Goal: Task Accomplishment & Management: Complete application form

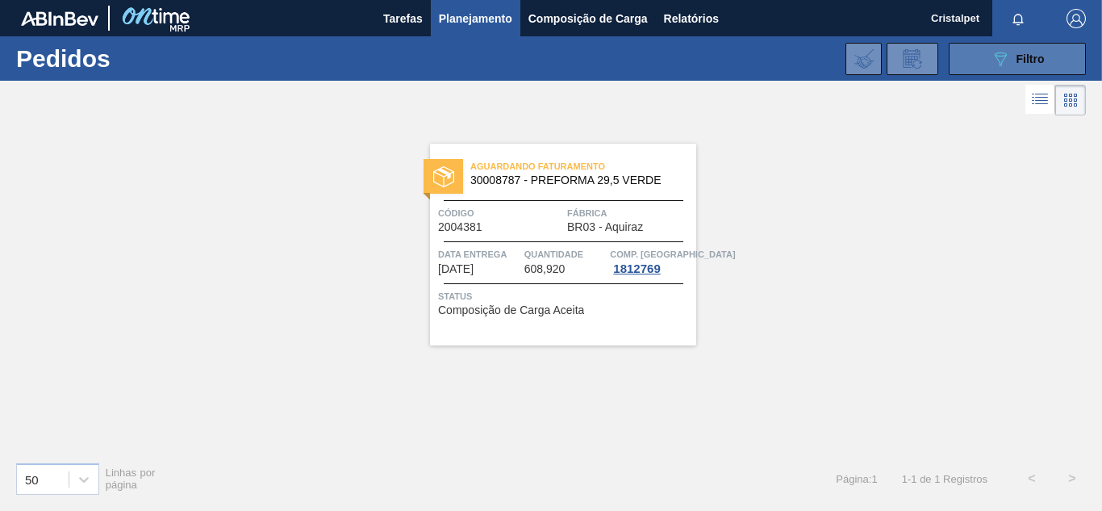
click at [1027, 69] on button "089F7B8B-B2A5-4AFE-B5C0-19BA573D28AC Filtro" at bounding box center [1017, 59] width 137 height 32
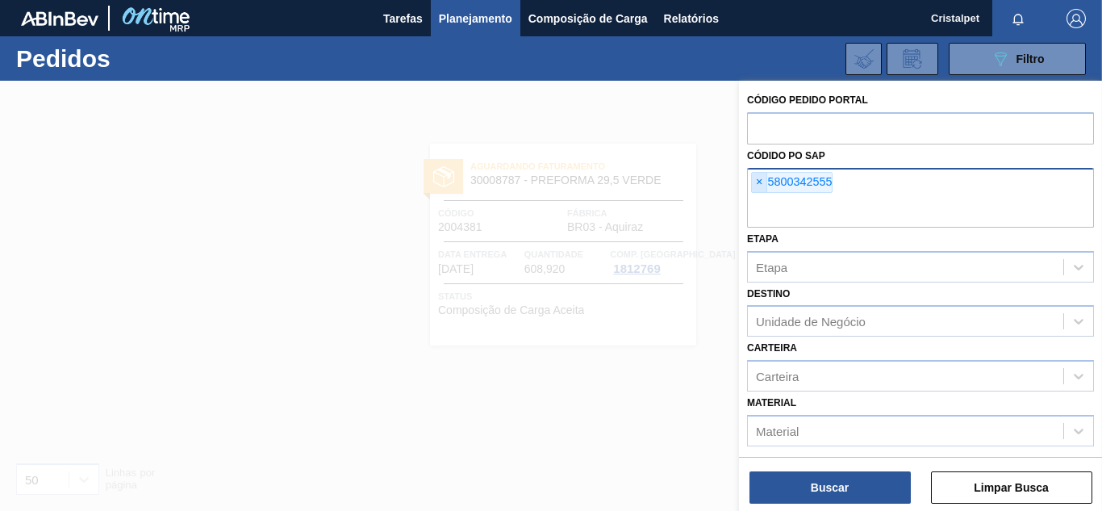
click at [755, 184] on span "×" at bounding box center [759, 182] width 15 height 19
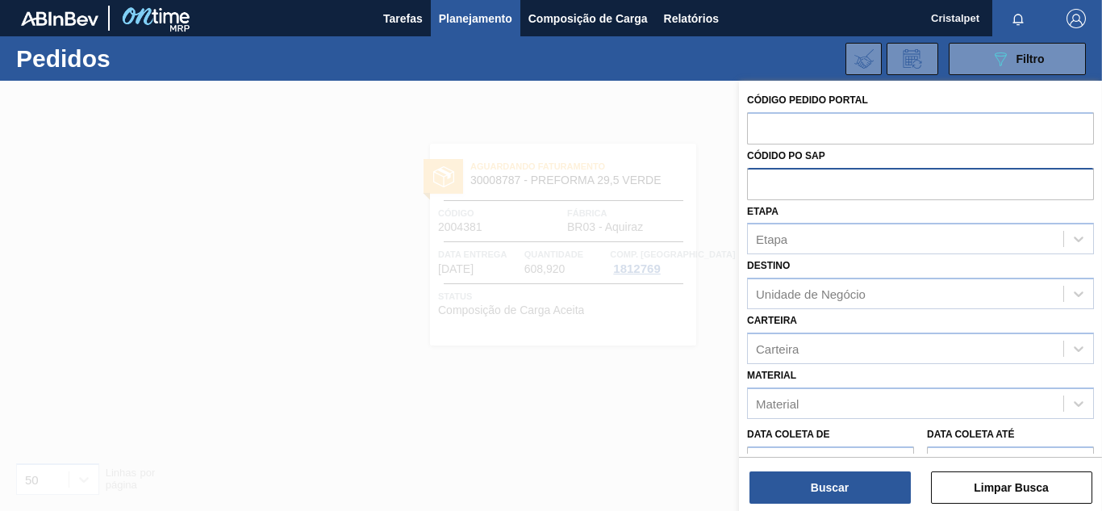
paste input "5800342543"
type input "5800342543"
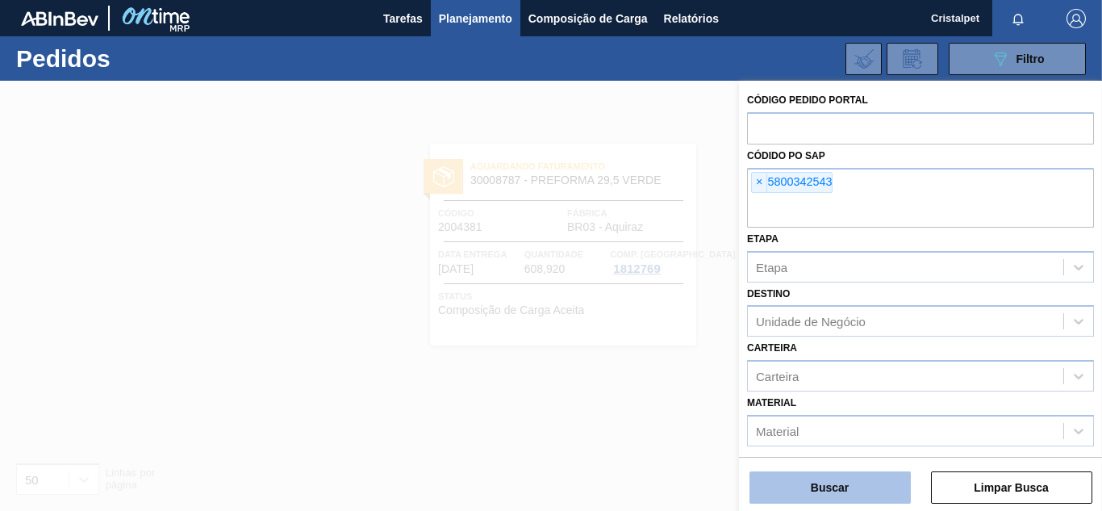
click at [863, 487] on button "Buscar" at bounding box center [829, 487] width 161 height 32
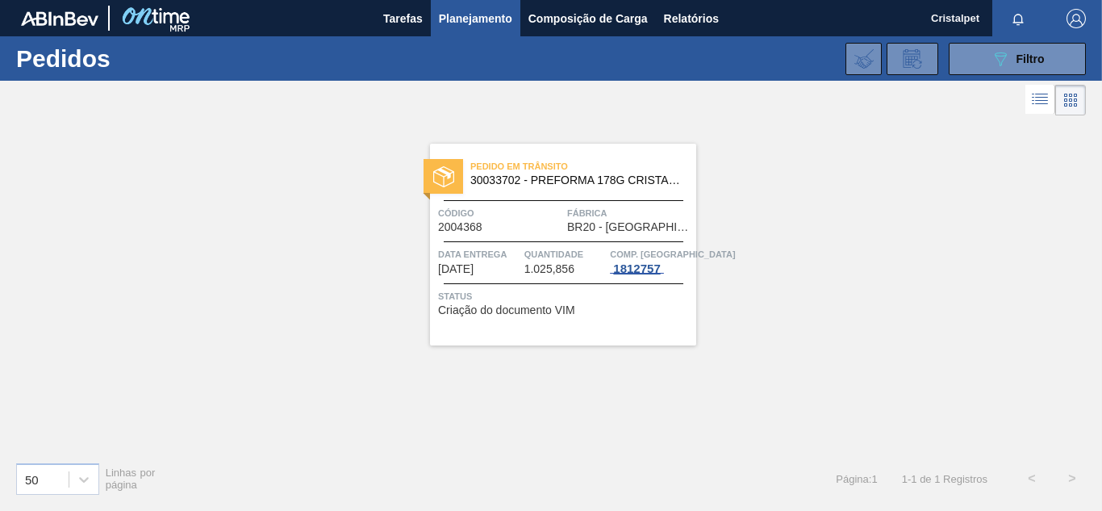
click at [646, 267] on div "1812757" at bounding box center [636, 268] width 53 height 13
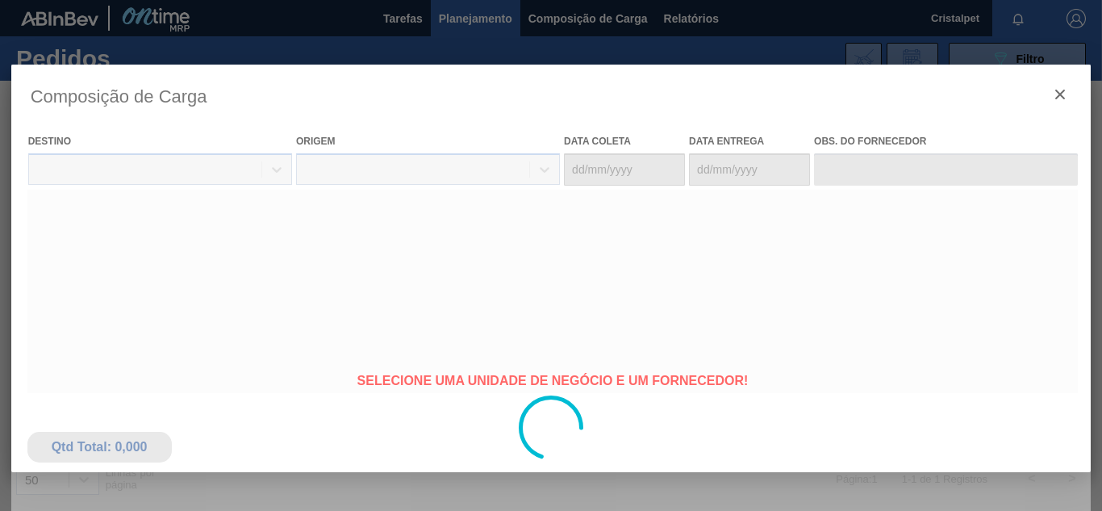
type coleta "14/08/2025"
type entrega "21/08/2025"
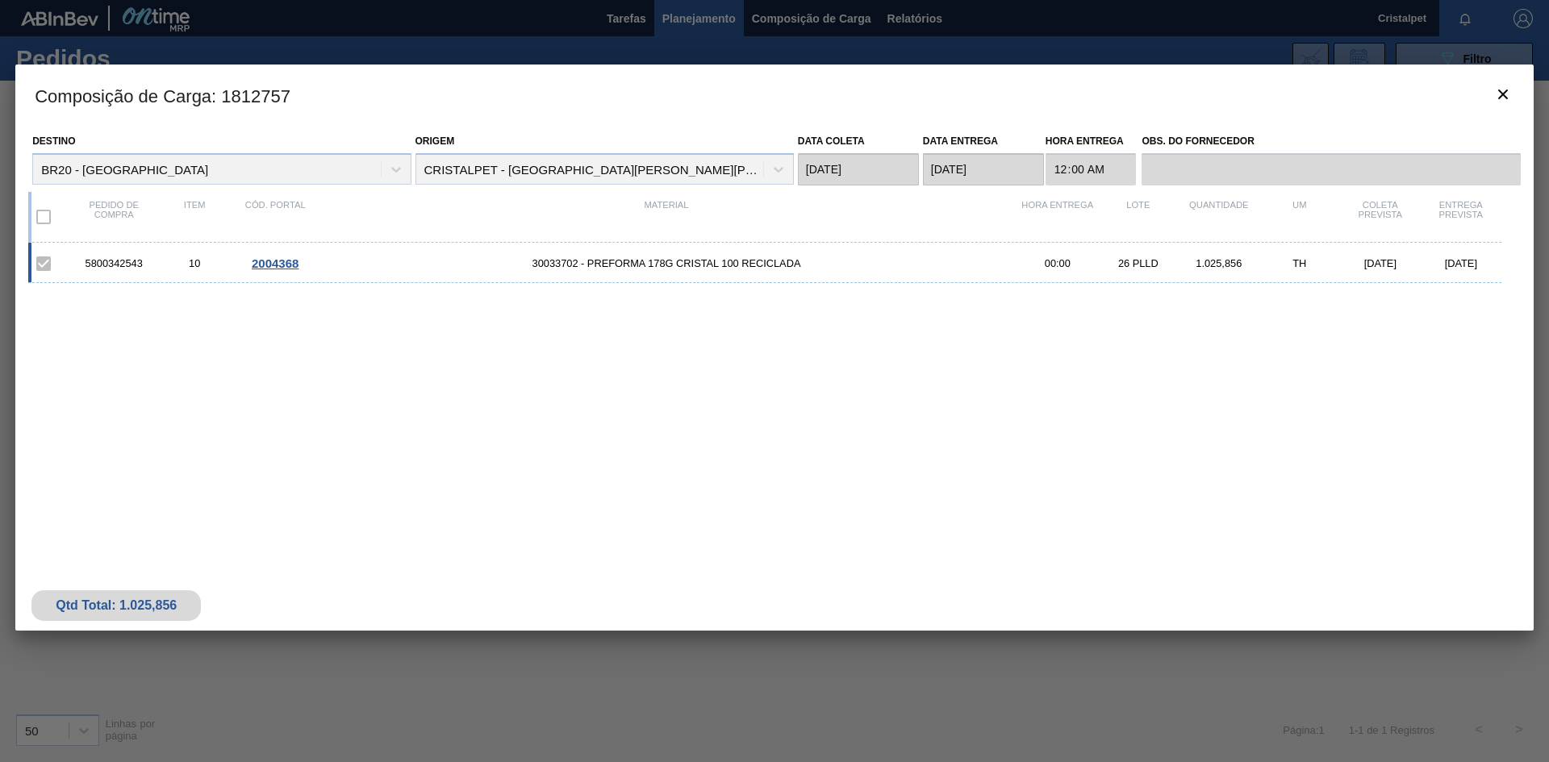
click at [438, 22] on div at bounding box center [774, 381] width 1549 height 762
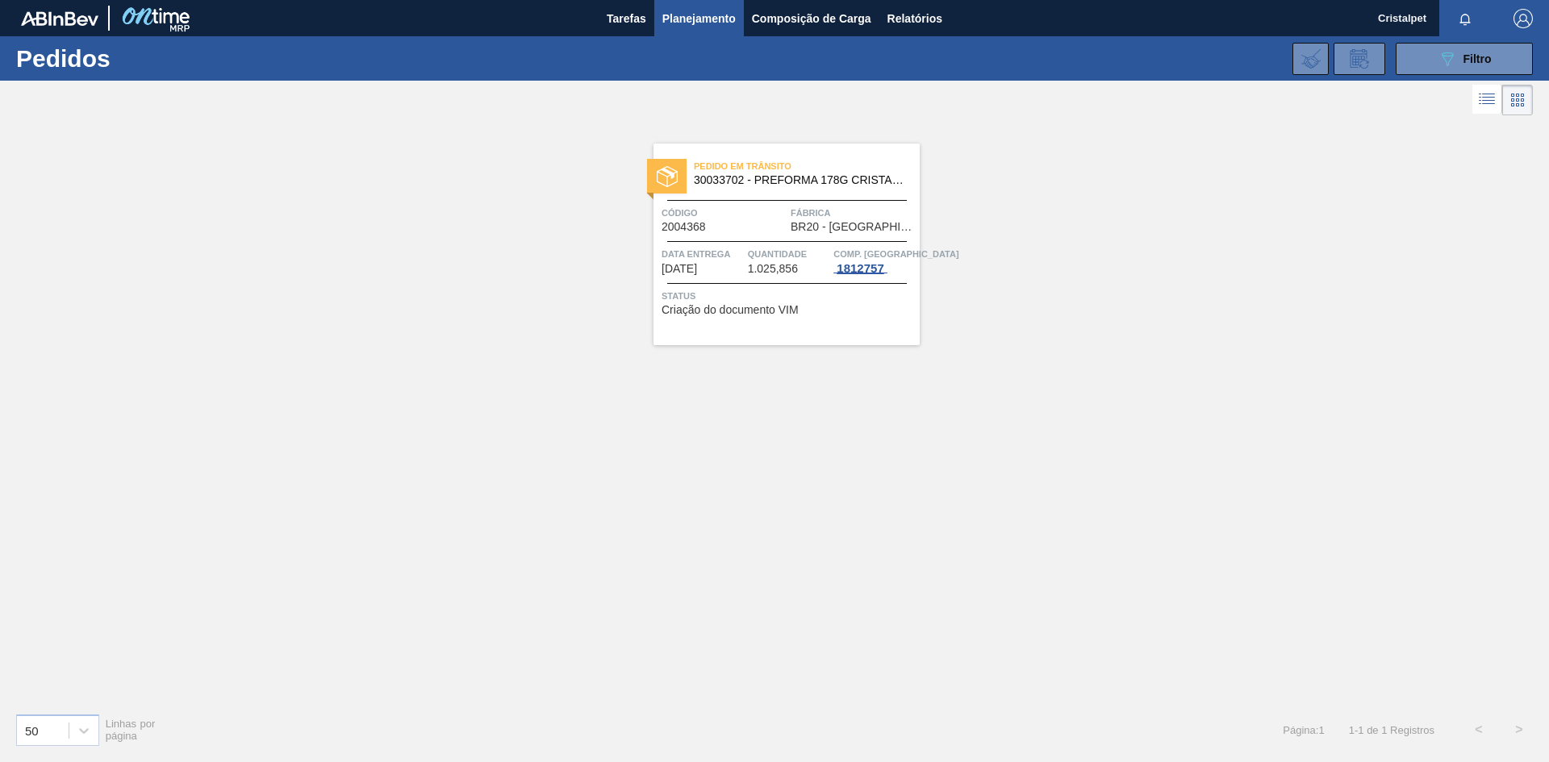
click at [871, 265] on div "1812757" at bounding box center [859, 268] width 53 height 13
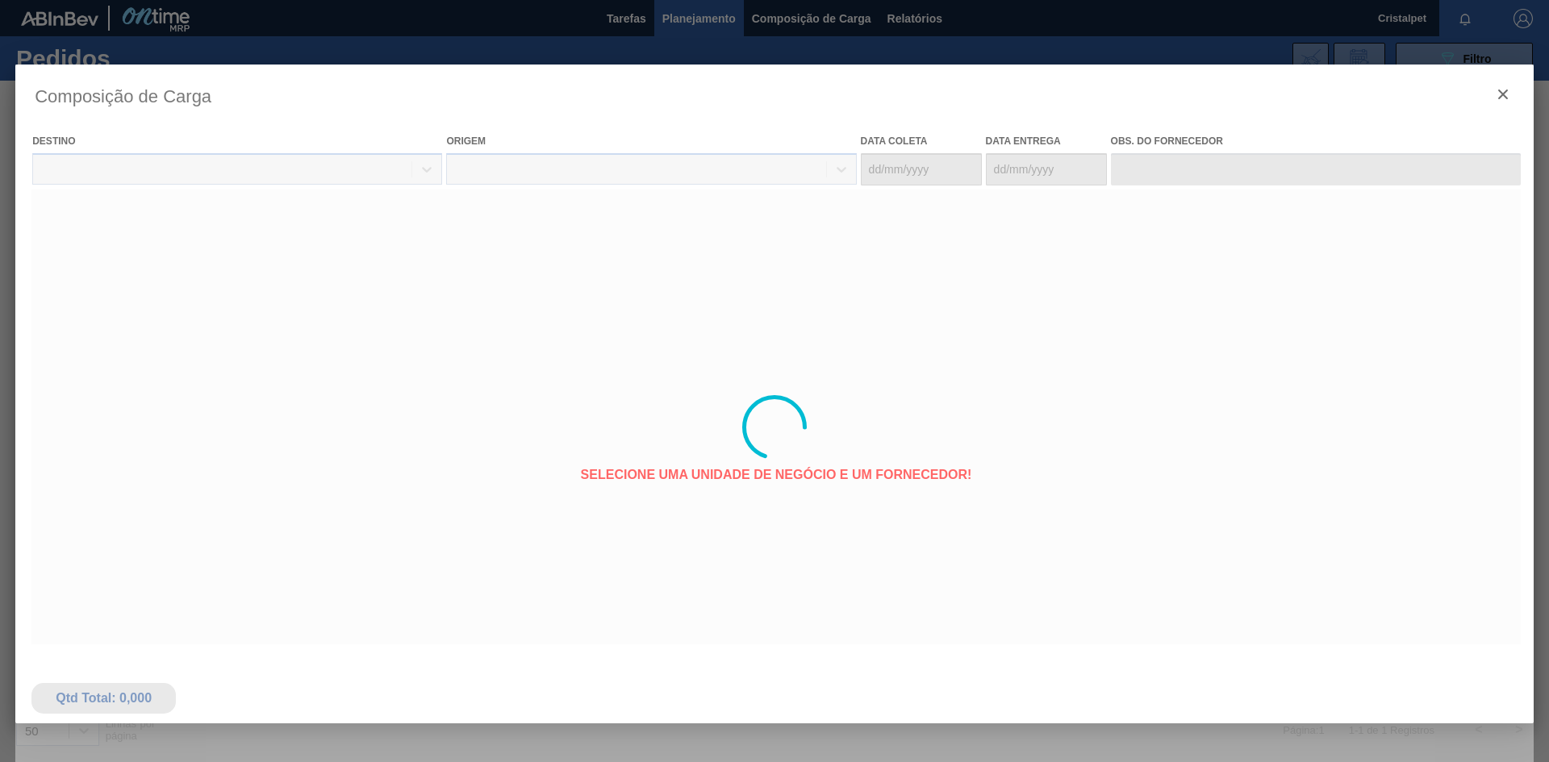
type coleta "14/08/2025"
type entrega "21/08/2025"
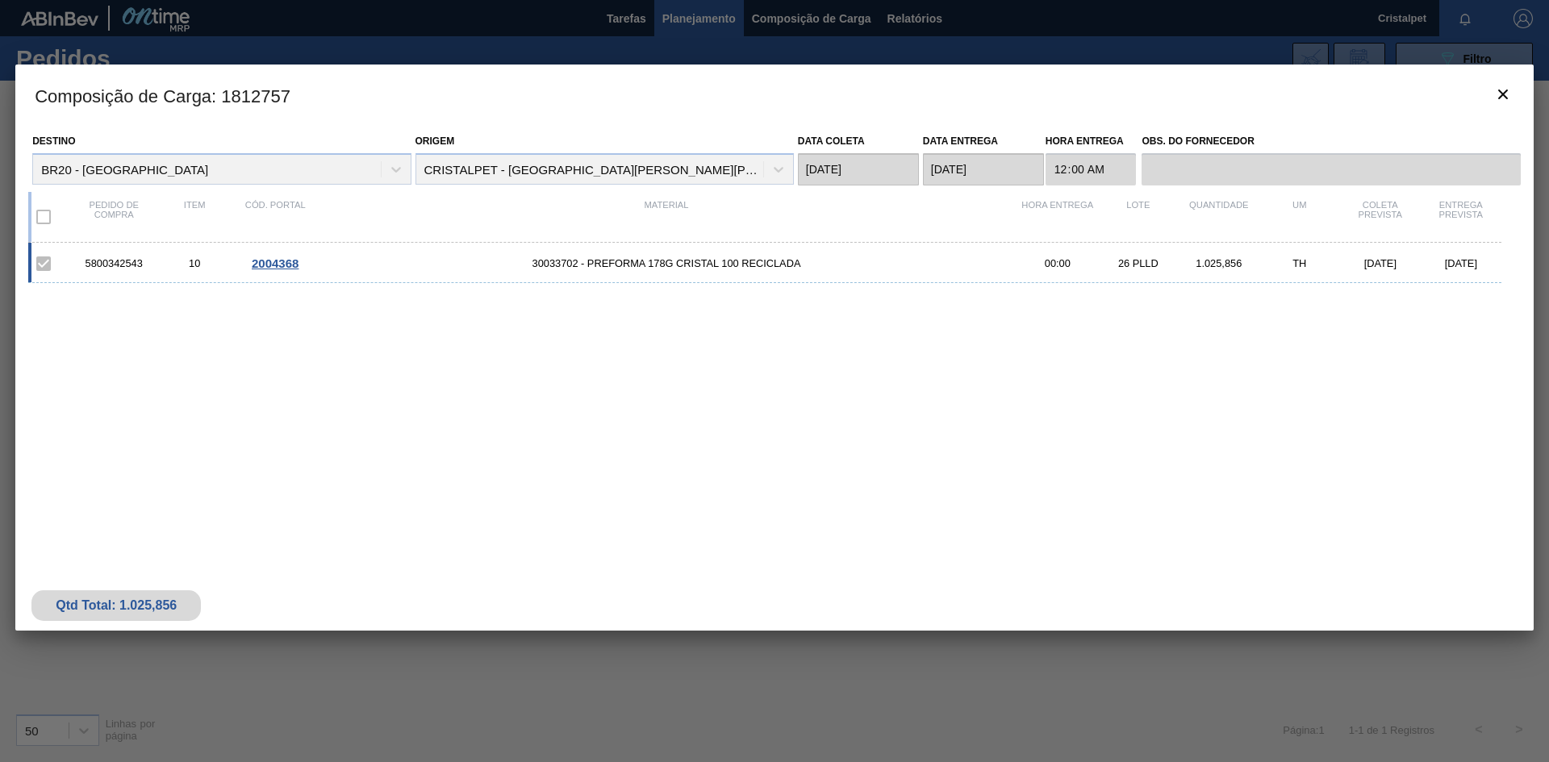
click at [765, 261] on span "30033702 - PREFORMA 178G CRISTAL 100 RECICLADA" at bounding box center [666, 263] width 702 height 12
click at [694, 273] on div "5800342543 10 2004368 30033702 - PREFORMA 178G CRISTAL 100 RECICLADA 00:00 26 P…" at bounding box center [764, 263] width 1473 height 40
click at [724, 274] on div "5800342543 10 2004368 30033702 - PREFORMA 178G CRISTAL 100 RECICLADA 00:00 26 P…" at bounding box center [764, 263] width 1473 height 40
click at [351, 31] on div at bounding box center [774, 381] width 1549 height 762
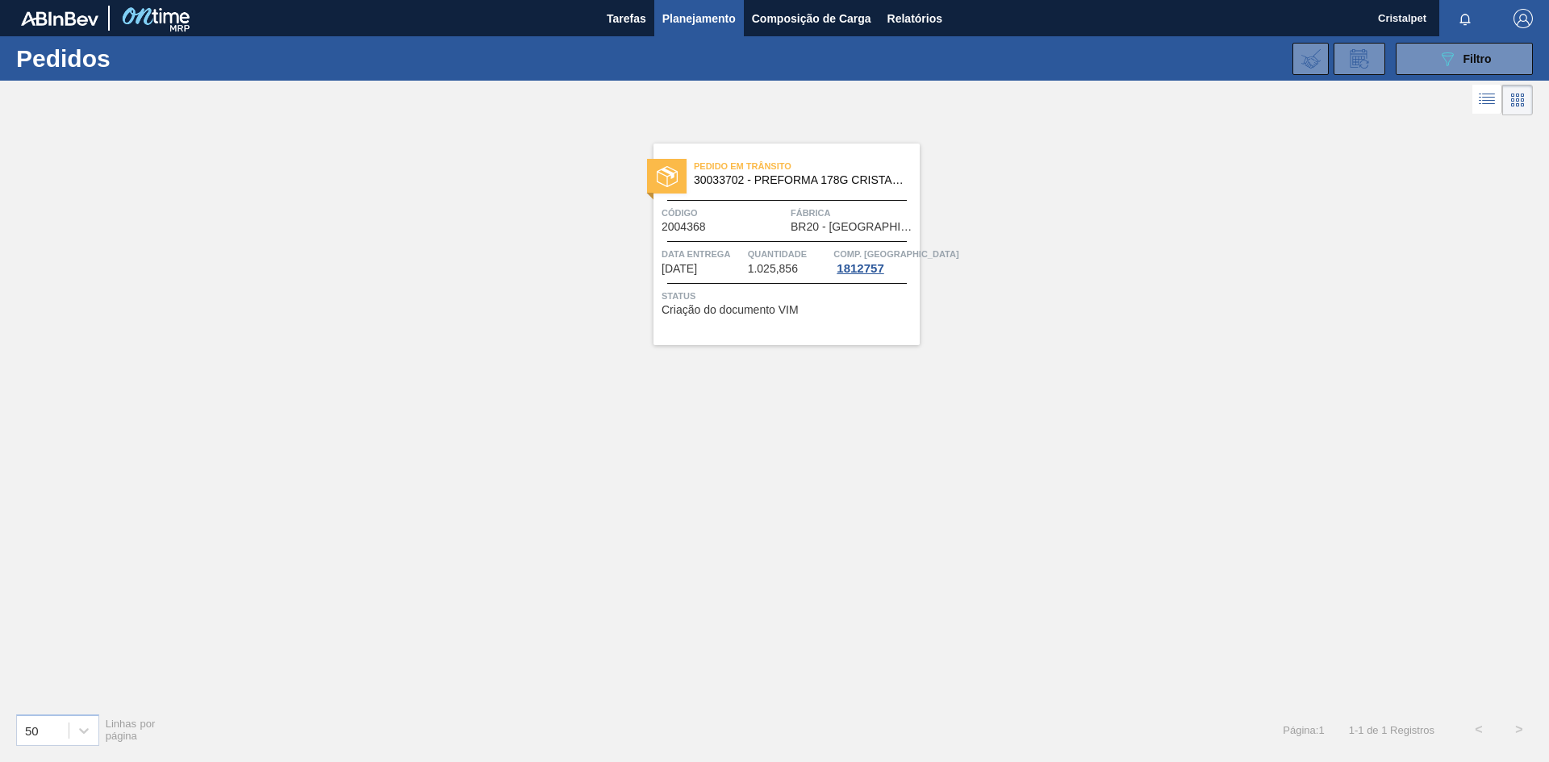
click at [1517, 98] on icon at bounding box center [1517, 99] width 19 height 19
click at [1491, 50] on div "089F7B8B-B2A5-4AFE-B5C0-19BA573D28AC Filtro" at bounding box center [1464, 58] width 54 height 19
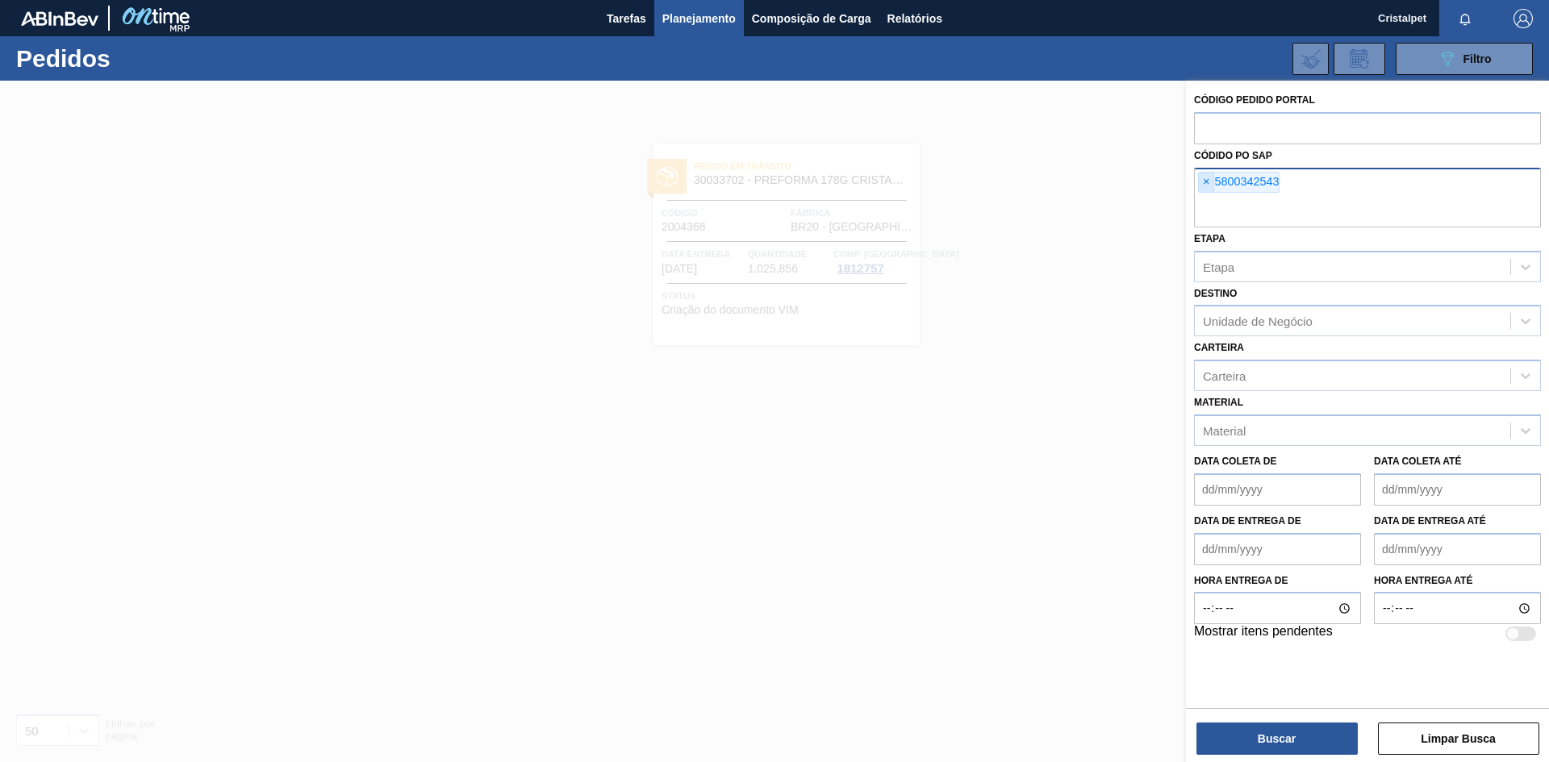
click at [1207, 181] on span "×" at bounding box center [1206, 182] width 15 height 19
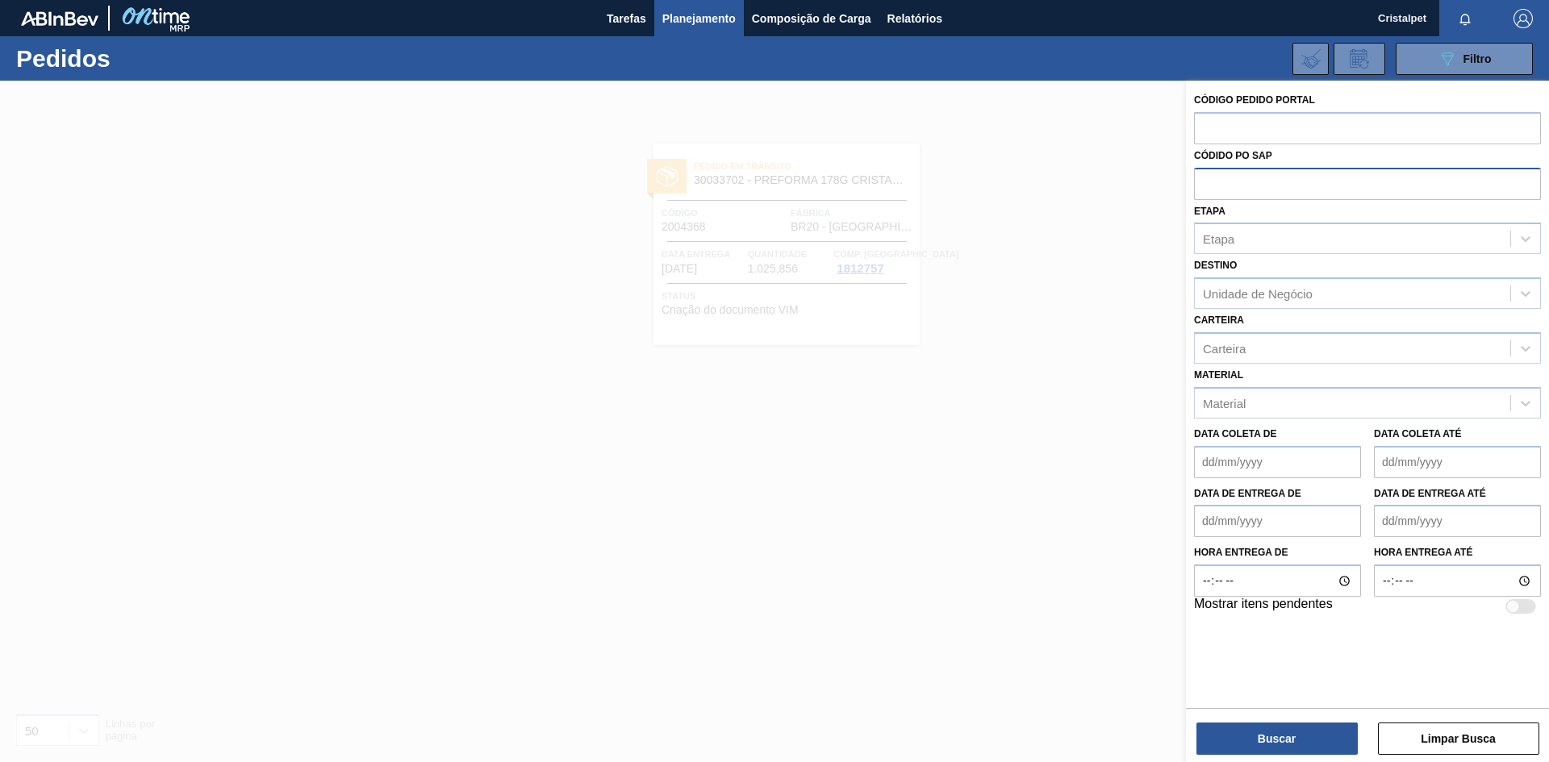
paste input "5800342546"
type input "5800342546"
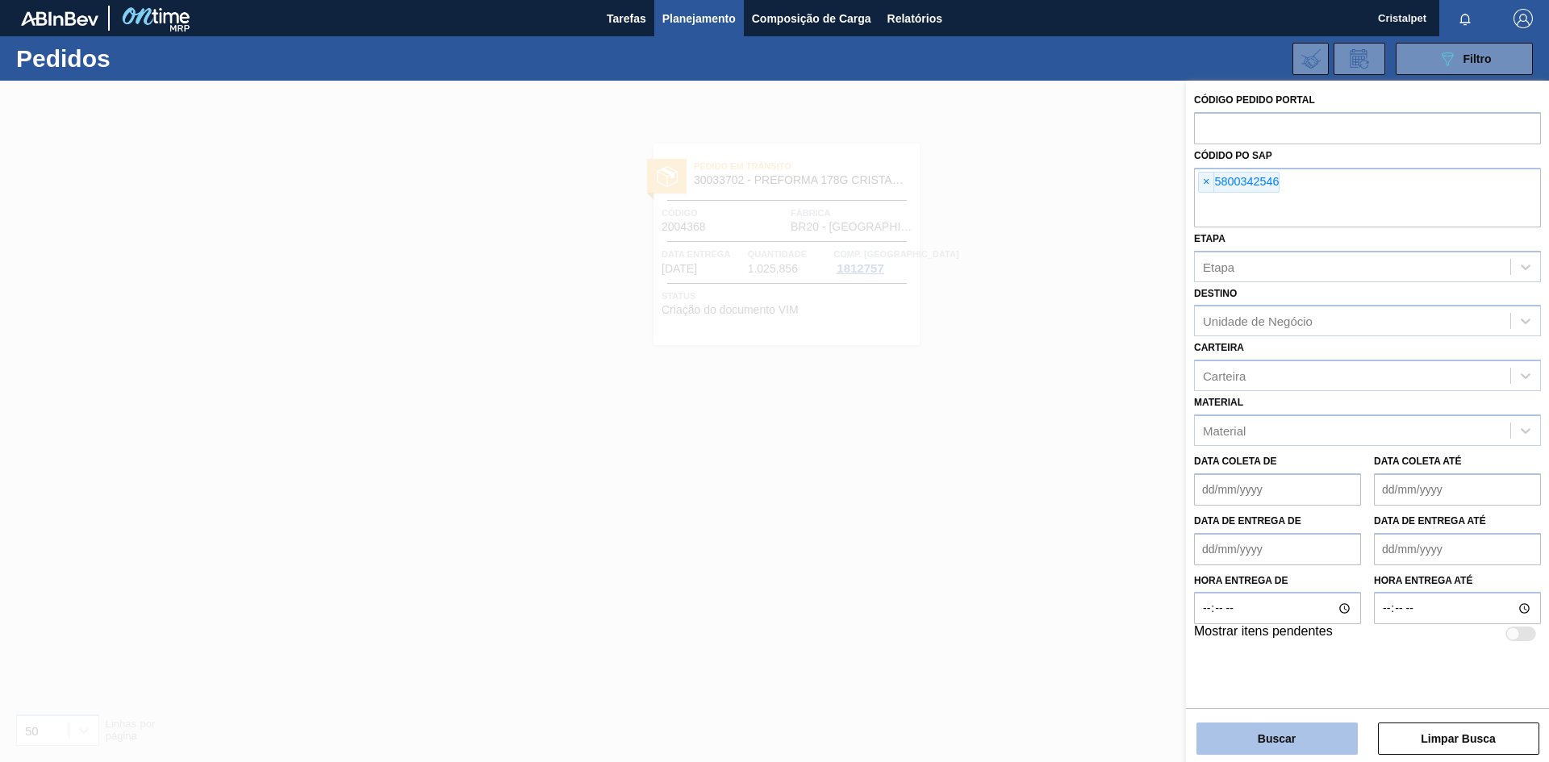
click at [1304, 737] on button "Buscar" at bounding box center [1276, 739] width 161 height 32
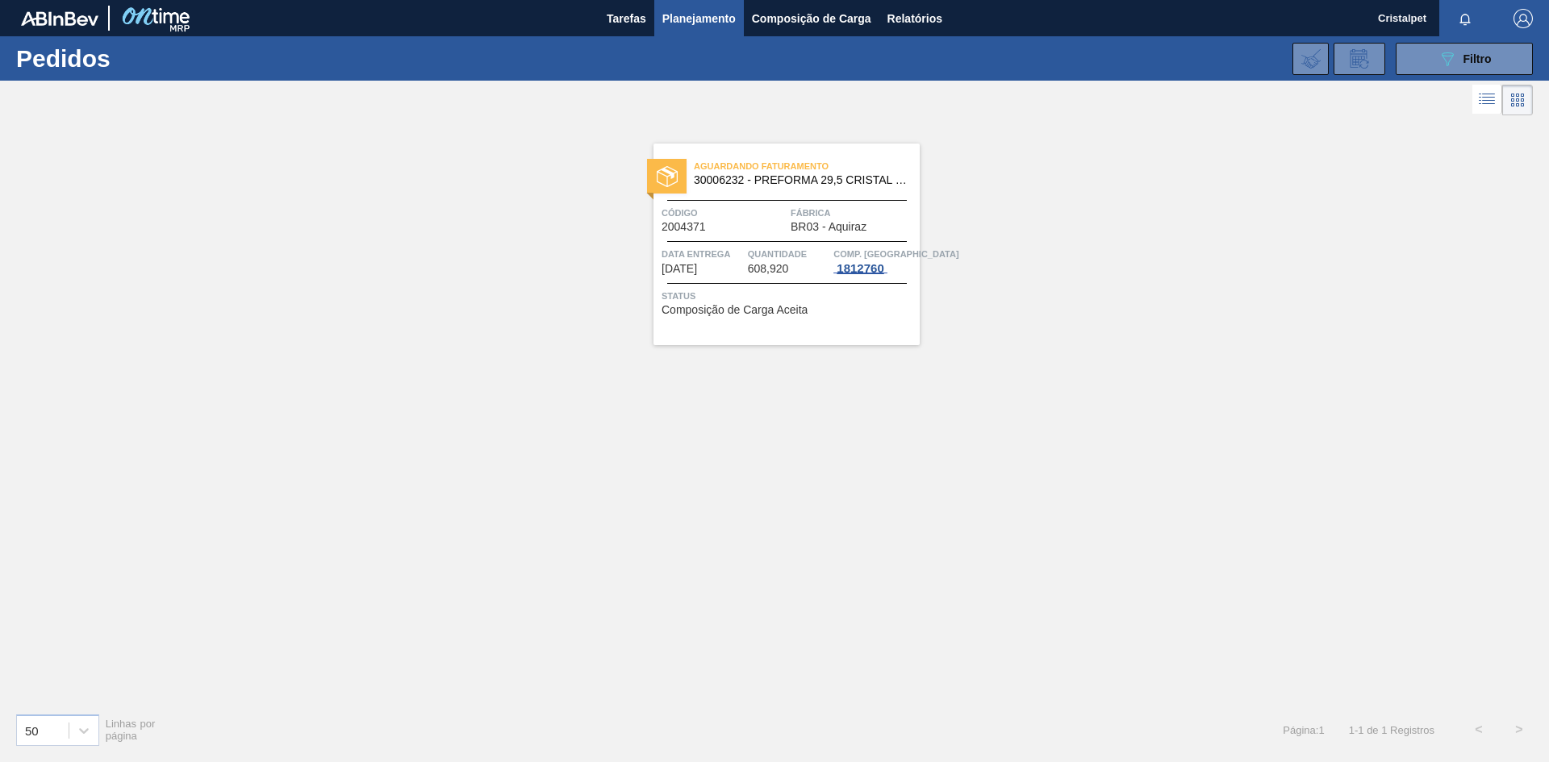
click at [850, 269] on div "1812760" at bounding box center [859, 268] width 53 height 13
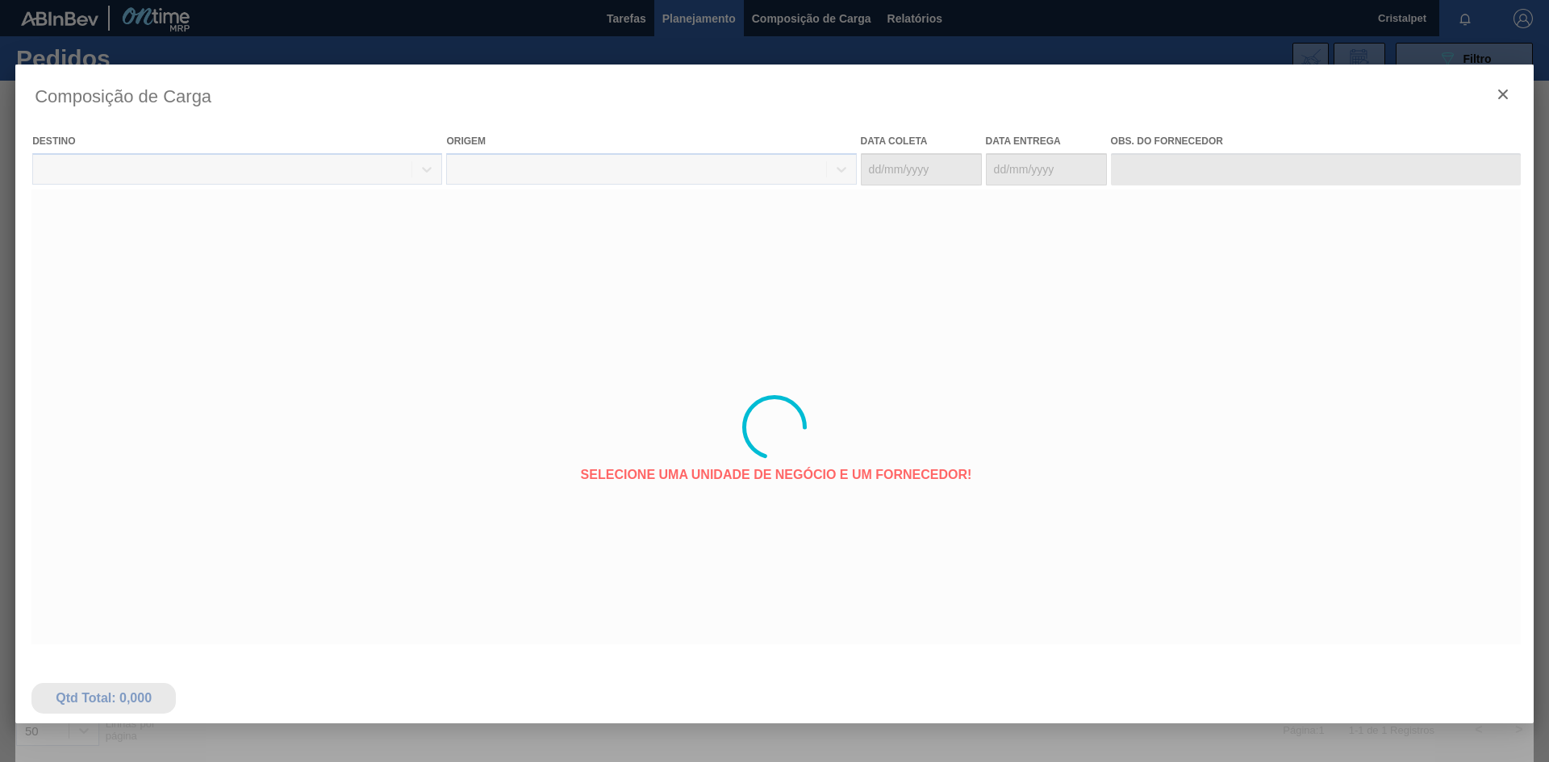
type coleta "13/08/2025"
type entrega "15/08/2025"
